Goal: Task Accomplishment & Management: Complete application form

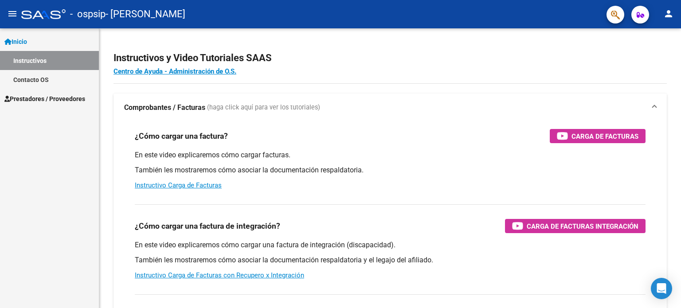
click at [24, 43] on span "Inicio" at bounding box center [15, 42] width 23 height 10
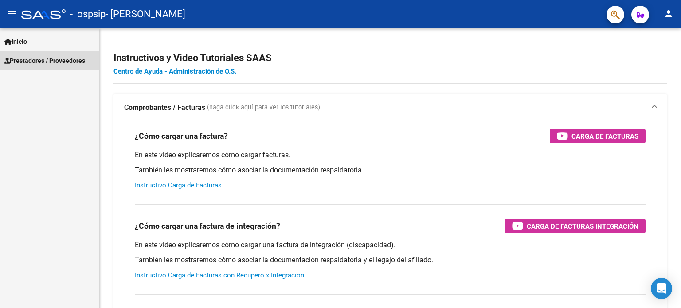
click at [33, 57] on span "Prestadores / Proveedores" at bounding box center [44, 61] width 81 height 10
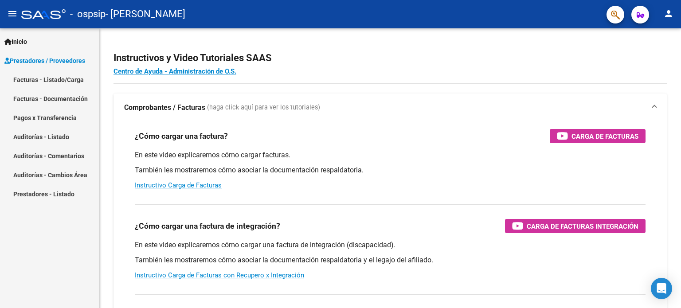
click at [35, 80] on link "Facturas - Listado/Carga" at bounding box center [49, 79] width 99 height 19
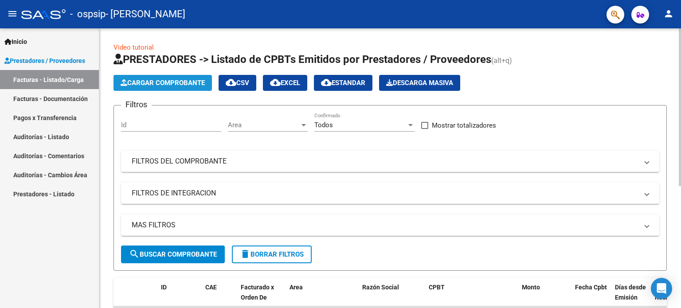
click at [172, 85] on span "Cargar Comprobante" at bounding box center [163, 83] width 84 height 8
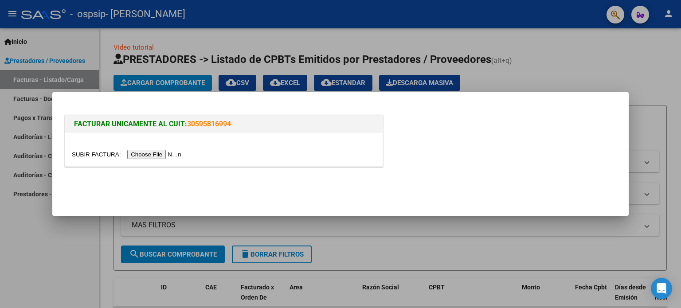
click at [158, 155] on input "file" at bounding box center [128, 154] width 112 height 9
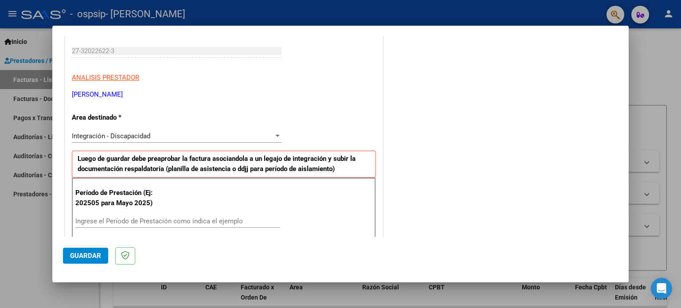
scroll to position [177, 0]
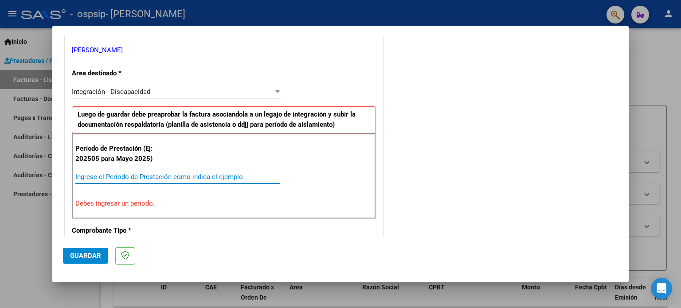
click at [107, 175] on input "Ingrese el Período de Prestación como indica el ejemplo" at bounding box center [177, 177] width 205 height 8
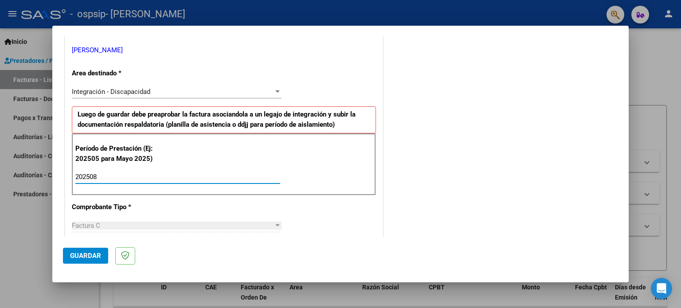
scroll to position [222, 0]
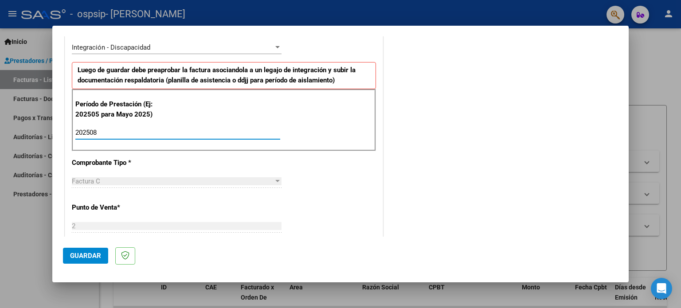
type input "202508"
click at [247, 167] on div "CUIT * 27-32022622-3 Ingresar CUIT ANALISIS PRESTADOR [PERSON_NAME] [PERSON_NAM…" at bounding box center [224, 260] width 318 height 668
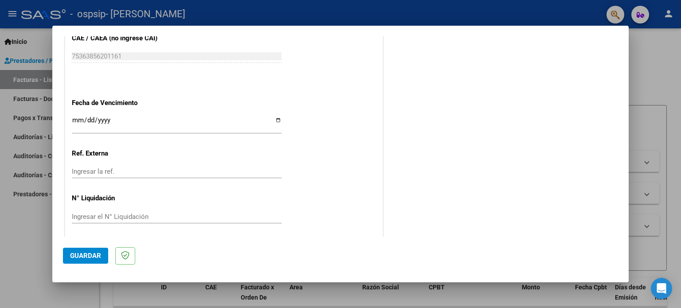
scroll to position [579, 0]
click at [96, 258] on span "Guardar" at bounding box center [85, 256] width 31 height 8
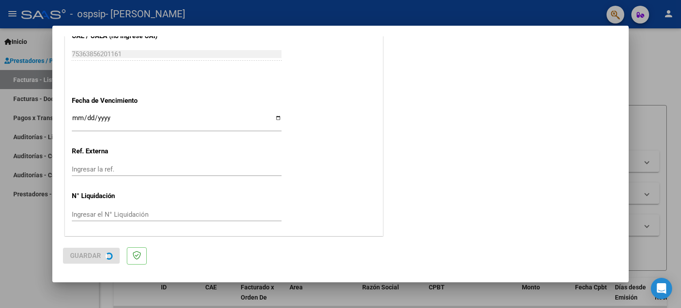
scroll to position [0, 0]
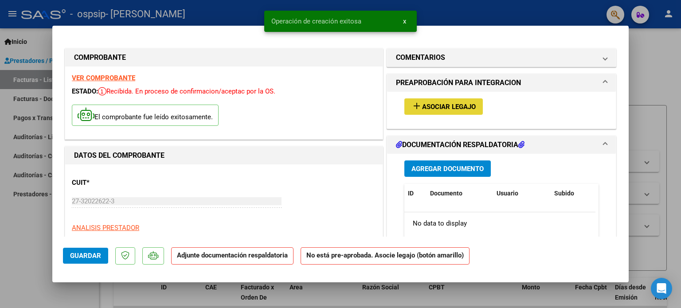
click at [427, 110] on span "Asociar Legajo" at bounding box center [449, 107] width 54 height 8
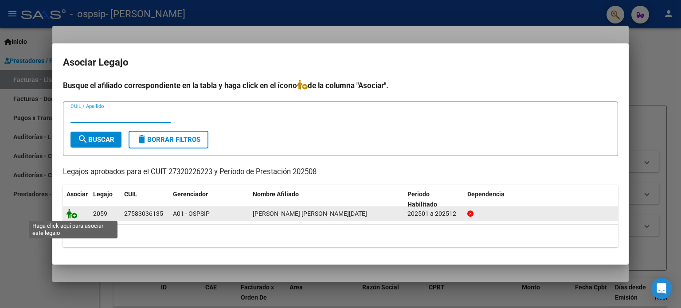
click at [71, 216] on icon at bounding box center [72, 214] width 11 height 10
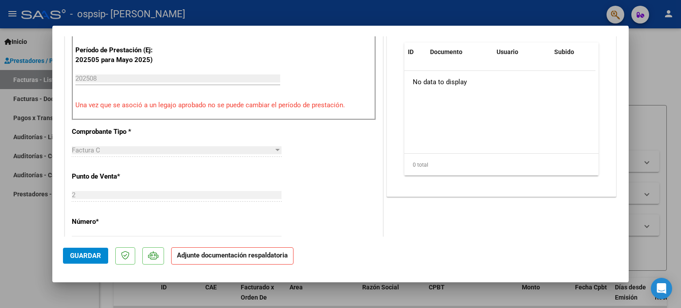
scroll to position [89, 0]
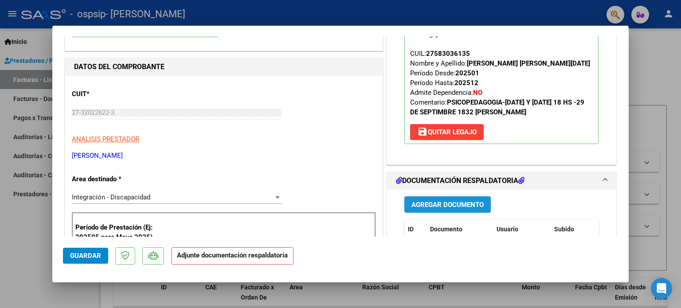
click at [448, 204] on span "Agregar Documento" at bounding box center [448, 205] width 72 height 8
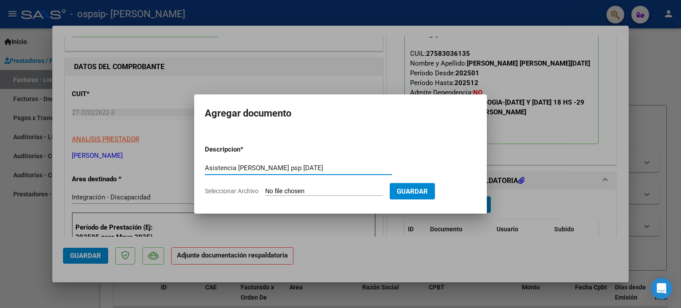
type input "Asistencia [PERSON_NAME] psp [DATE]"
click at [321, 189] on input "Seleccionar Archivo" at bounding box center [324, 192] width 118 height 8
type input "C:\fakepath\Asistencia [PERSON_NAME] psp [DATE].pdf"
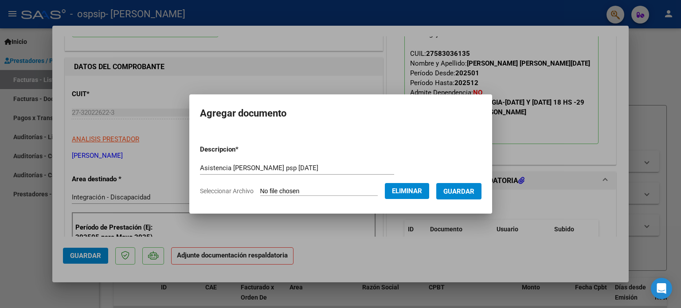
click at [457, 194] on span "Guardar" at bounding box center [459, 192] width 31 height 8
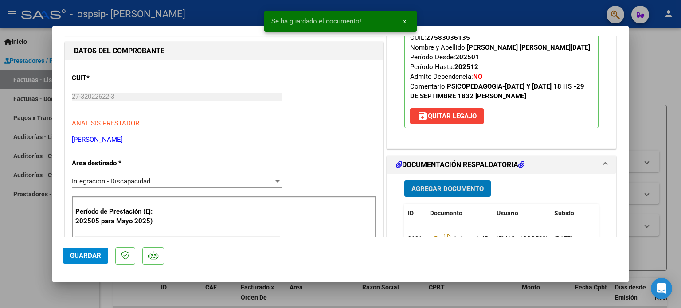
scroll to position [0, 0]
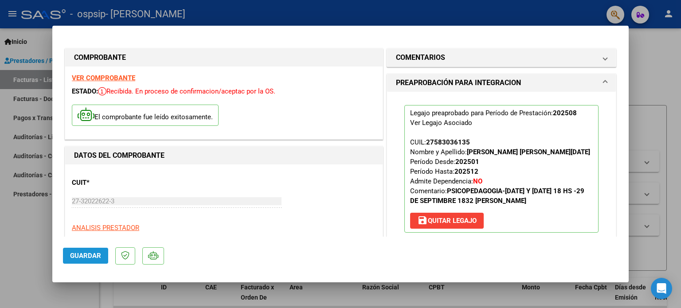
click at [100, 258] on span "Guardar" at bounding box center [85, 256] width 31 height 8
click at [29, 34] on div at bounding box center [340, 154] width 681 height 308
type input "$ 0,00"
